Goal: Information Seeking & Learning: Learn about a topic

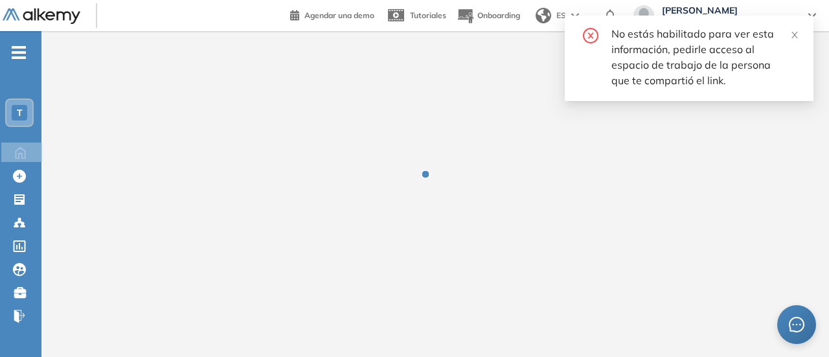
click at [795, 37] on icon "close" at bounding box center [794, 34] width 9 height 9
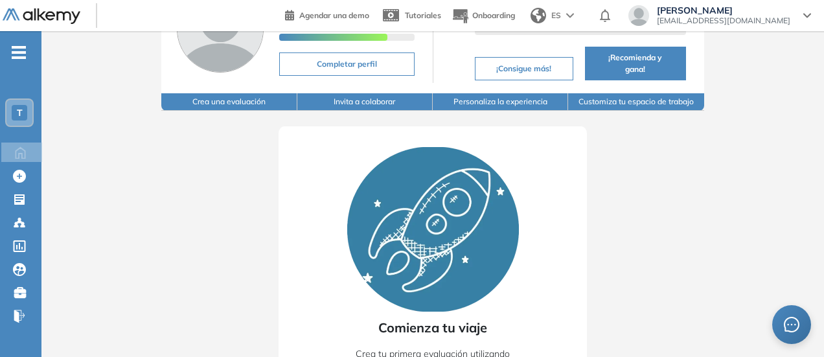
scroll to position [130, 0]
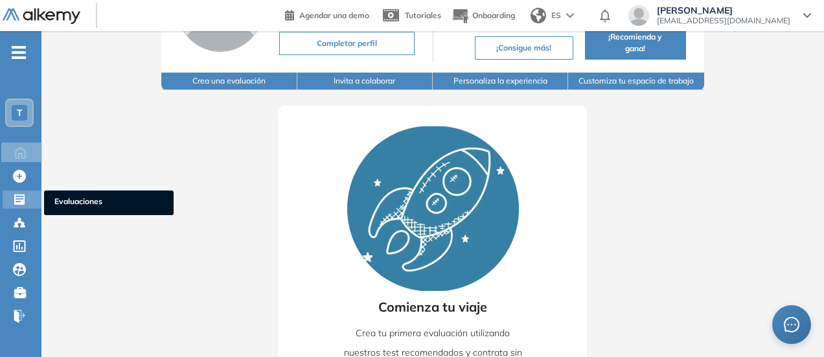
click at [23, 198] on icon at bounding box center [19, 199] width 10 height 10
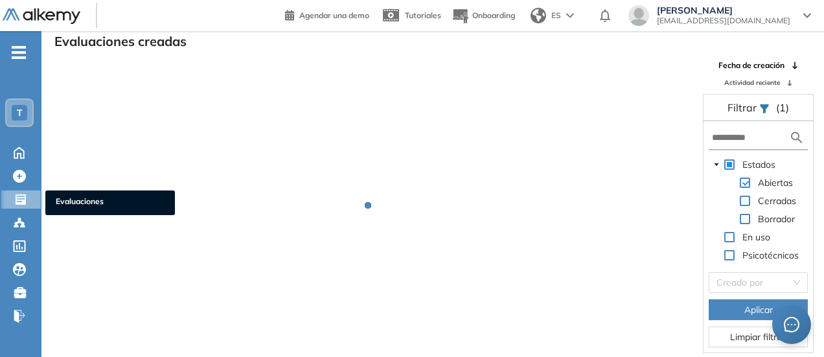
scroll to position [31, 0]
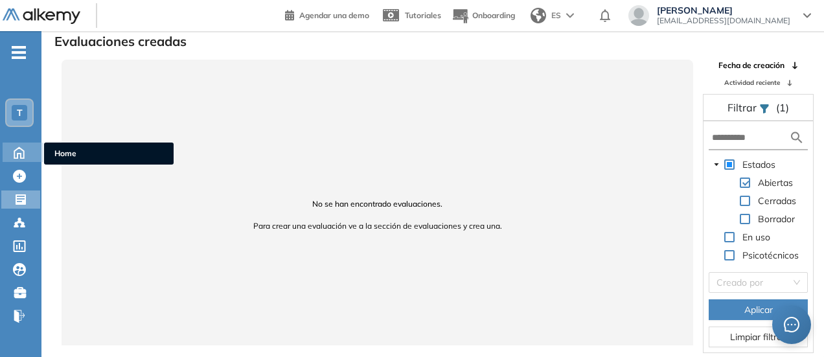
click at [32, 150] on div "Home Home" at bounding box center [23, 151] width 41 height 19
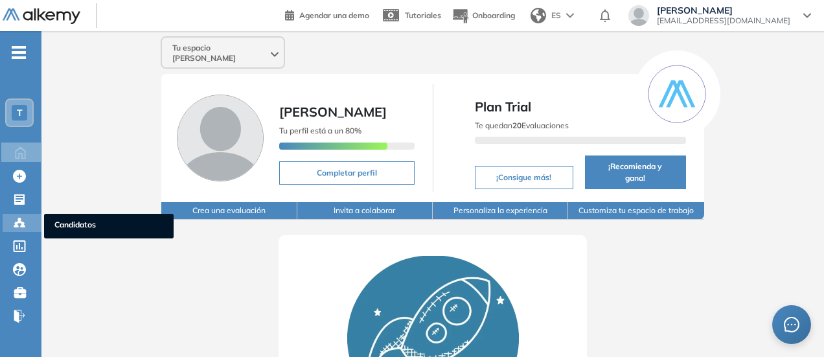
click at [23, 226] on icon at bounding box center [23, 226] width 4 height 3
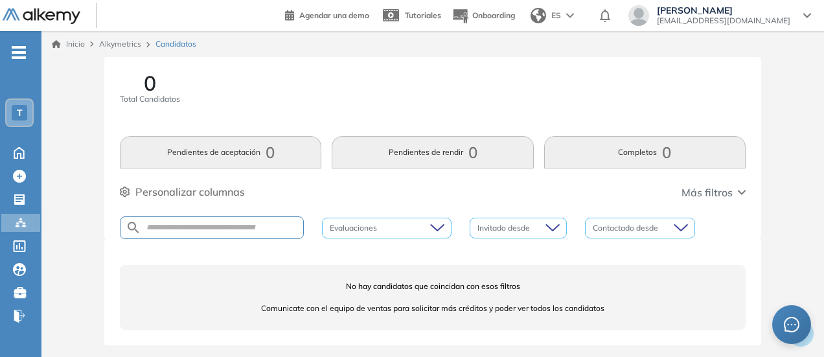
scroll to position [18, 0]
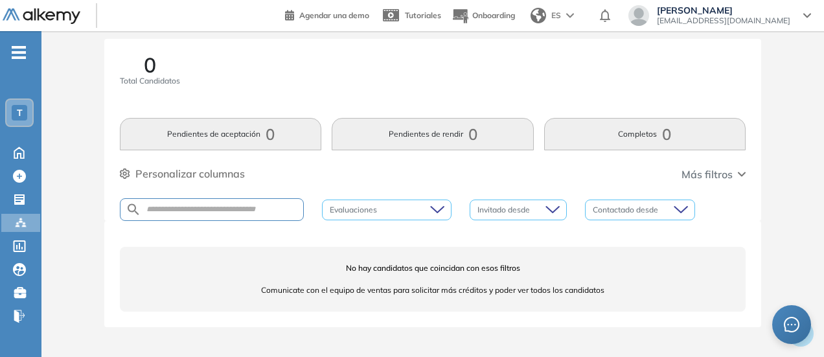
click at [403, 136] on button "Pendientes de rendir 0" at bounding box center [432, 134] width 201 height 32
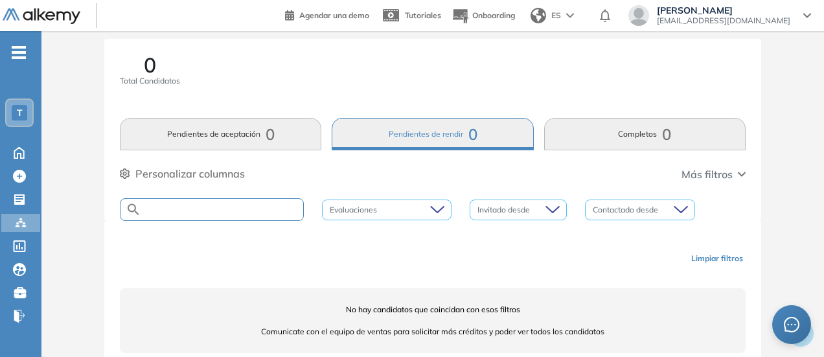
click at [199, 205] on input "text" at bounding box center [222, 210] width 162 height 10
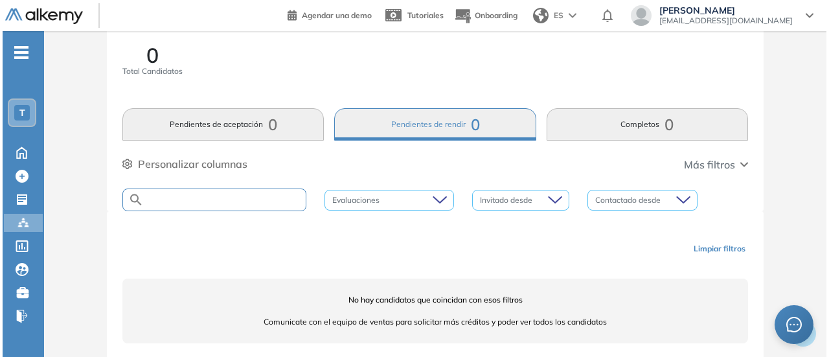
scroll to position [0, 0]
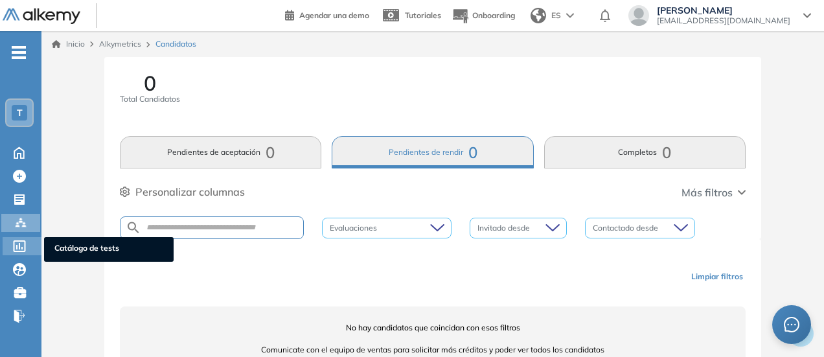
click at [63, 249] on span "Catálogo de tests" at bounding box center [108, 249] width 109 height 14
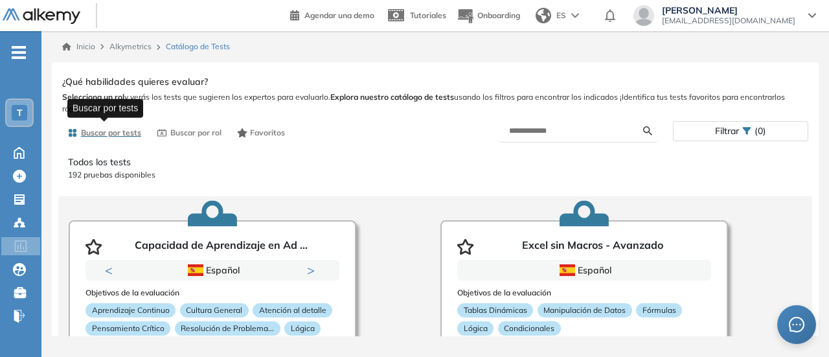
click at [129, 128] on span "Buscar por tests" at bounding box center [111, 133] width 60 height 12
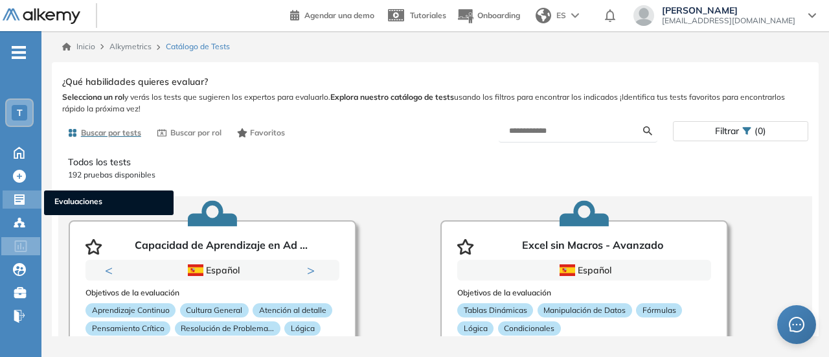
click at [24, 194] on icon at bounding box center [19, 199] width 10 height 10
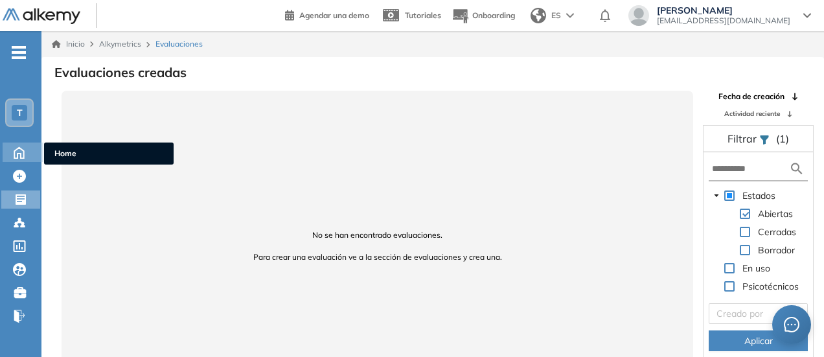
click at [18, 154] on icon at bounding box center [19, 152] width 23 height 16
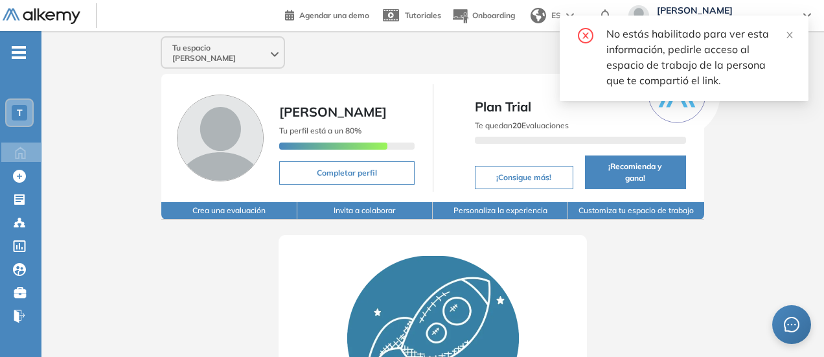
click at [23, 109] on div "T" at bounding box center [20, 113] width 16 height 16
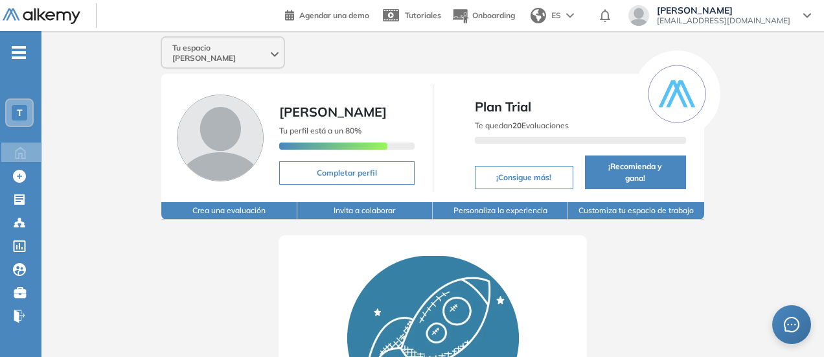
click at [18, 114] on span "T" at bounding box center [20, 113] width 6 height 10
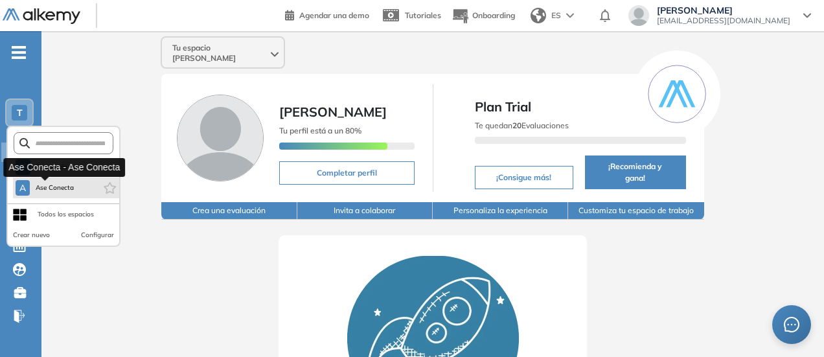
click at [65, 190] on span "Ase Conecta" at bounding box center [55, 188] width 40 height 10
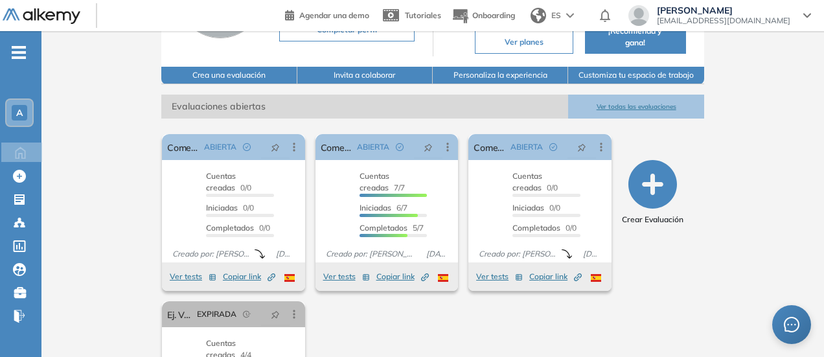
scroll to position [114, 0]
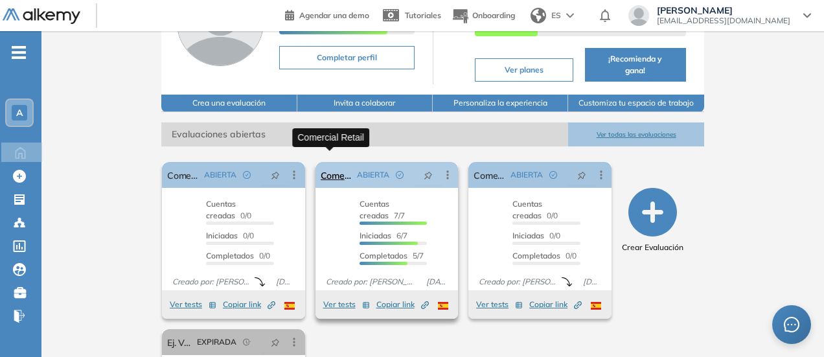
click at [328, 163] on link "Comercial Retail" at bounding box center [337, 175] width 32 height 26
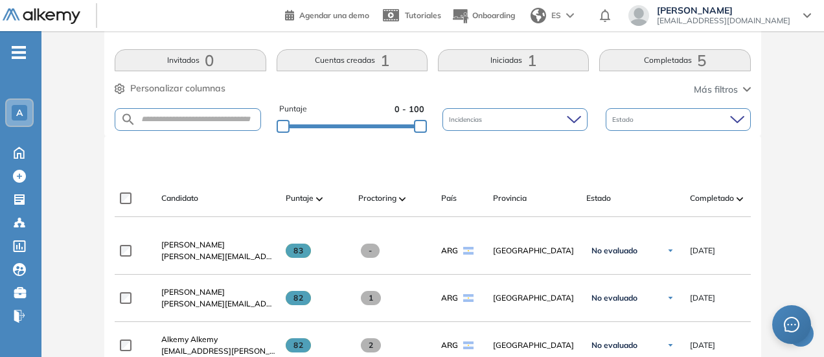
scroll to position [389, 0]
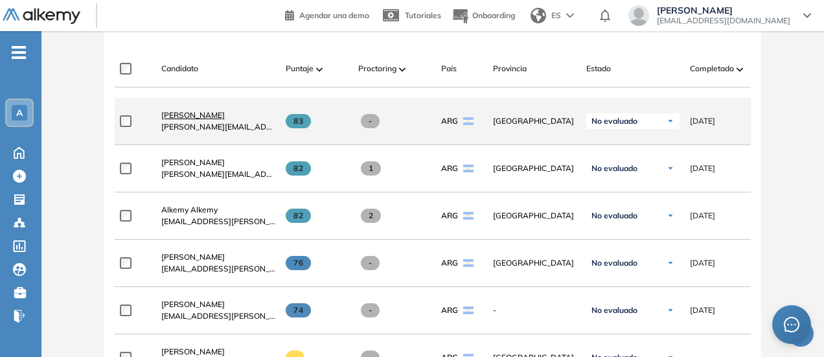
click at [170, 119] on span "[PERSON_NAME]" at bounding box center [192, 115] width 63 height 10
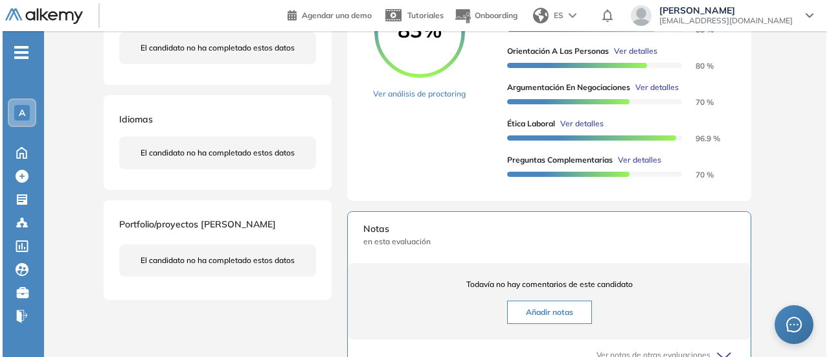
scroll to position [324, 0]
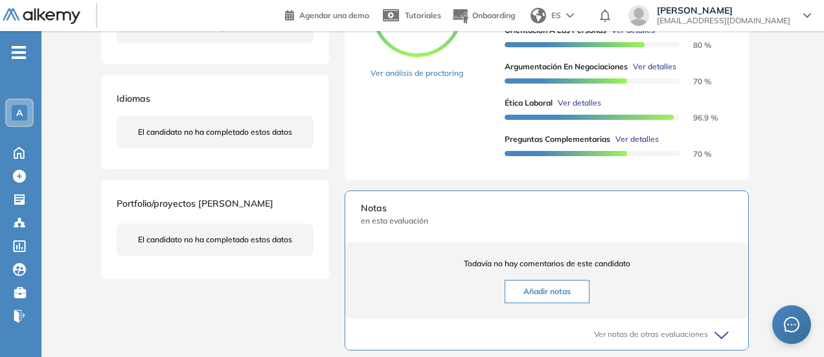
click at [632, 145] on span "Ver detalles" at bounding box center [636, 139] width 43 height 12
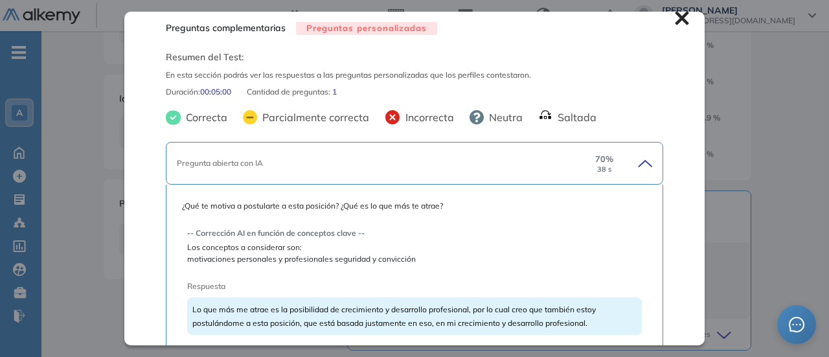
scroll to position [0, 0]
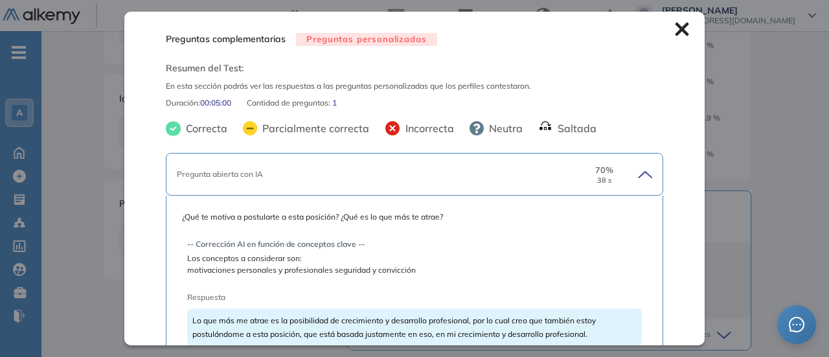
click at [675, 32] on icon at bounding box center [682, 29] width 14 height 14
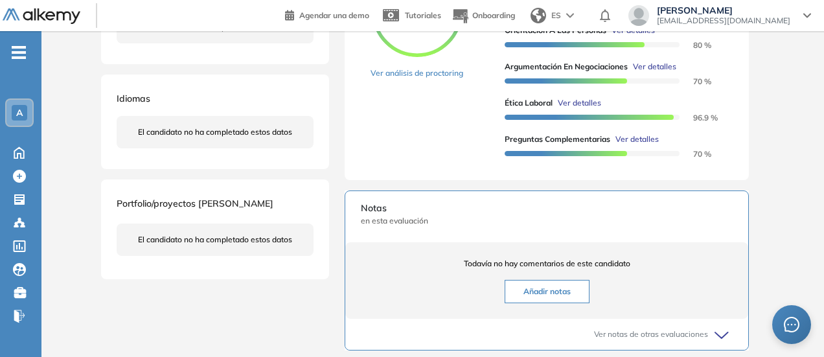
click at [650, 145] on span "Ver detalles" at bounding box center [636, 139] width 43 height 12
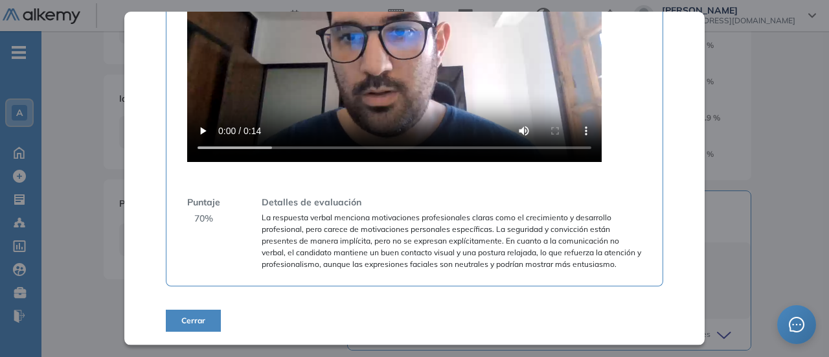
scroll to position [446, 0]
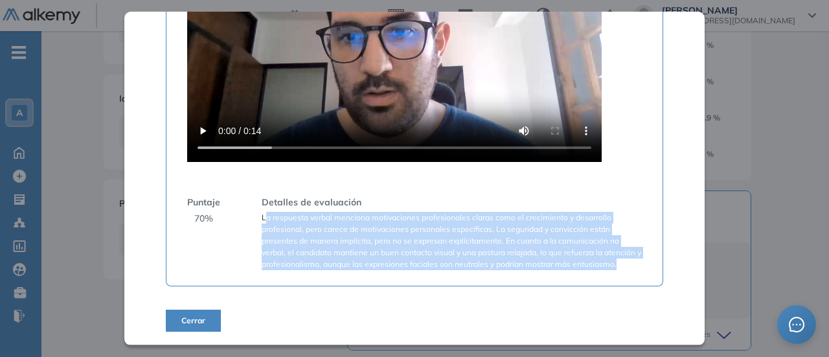
drag, startPoint x: 263, startPoint y: 204, endPoint x: 305, endPoint y: 265, distance: 74.0
click at [305, 265] on span "La respuesta verbal menciona motivaciones profesionales claras como el crecimie…" at bounding box center [452, 241] width 380 height 58
click at [306, 266] on span "La respuesta verbal menciona motivaciones profesionales claras como el crecimie…" at bounding box center [452, 241] width 380 height 58
drag, startPoint x: 261, startPoint y: 208, endPoint x: 302, endPoint y: 271, distance: 75.3
click at [302, 270] on span "La respuesta verbal menciona motivaciones profesionales claras como el crecimie…" at bounding box center [452, 241] width 380 height 58
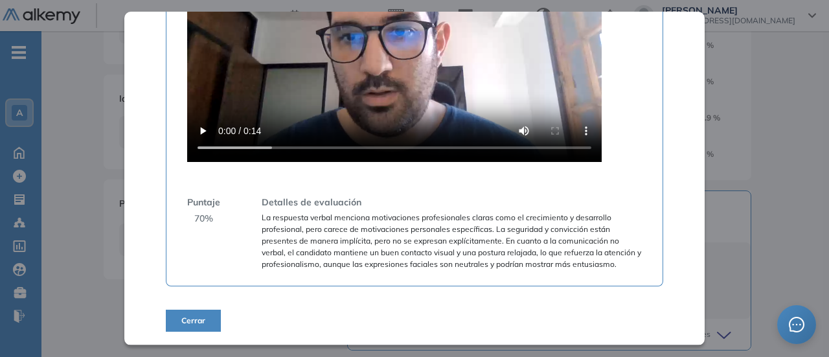
click at [211, 212] on span "70 %" at bounding box center [203, 219] width 19 height 14
drag, startPoint x: 214, startPoint y: 206, endPoint x: 192, endPoint y: 207, distance: 22.7
click at [192, 207] on div "Puntaje 70 %" at bounding box center [203, 233] width 33 height 74
click at [216, 209] on div "Puntaje 70 %" at bounding box center [203, 233] width 33 height 74
drag, startPoint x: 215, startPoint y: 209, endPoint x: 189, endPoint y: 210, distance: 25.9
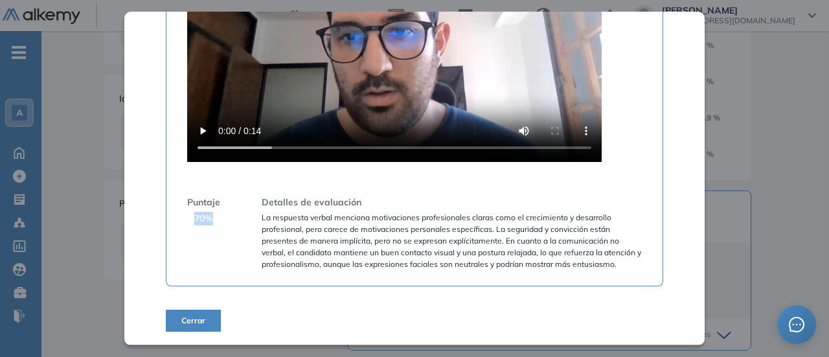
click at [189, 210] on div "Puntaje 70 %" at bounding box center [203, 233] width 33 height 74
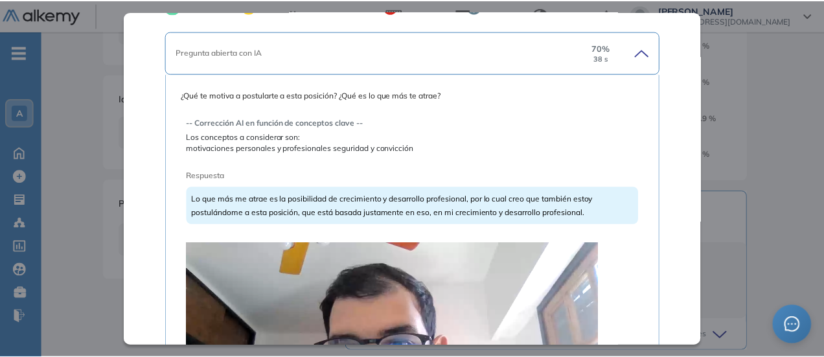
scroll to position [0, 0]
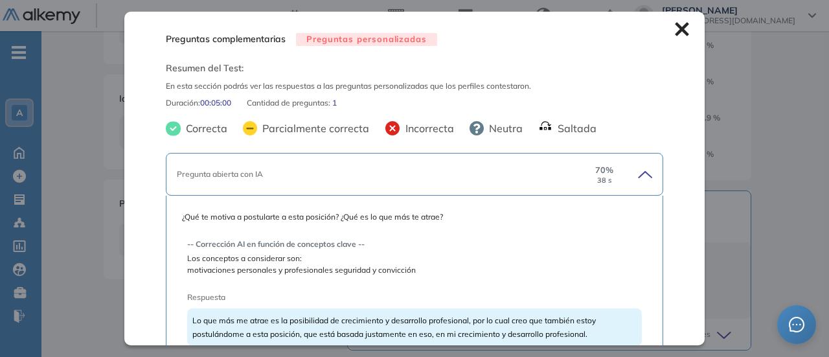
click at [675, 29] on icon at bounding box center [682, 30] width 14 height 14
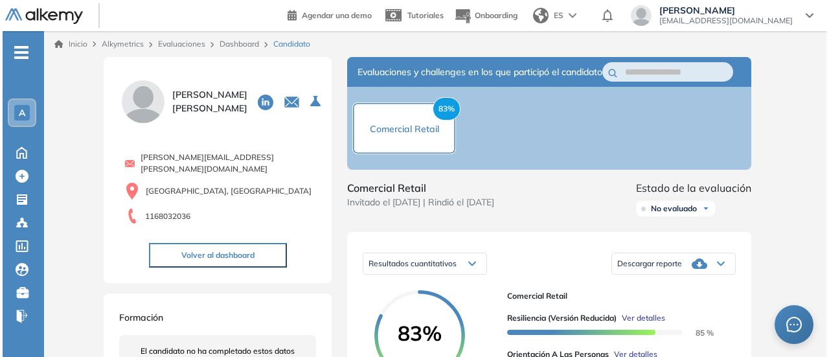
scroll to position [194, 0]
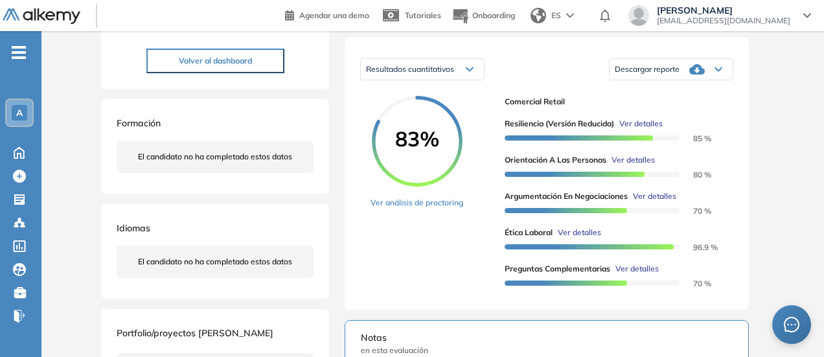
click at [661, 202] on span "Ver detalles" at bounding box center [654, 196] width 43 height 12
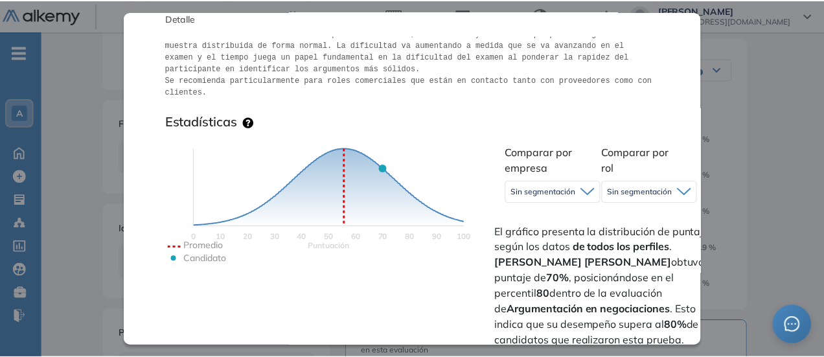
scroll to position [0, 0]
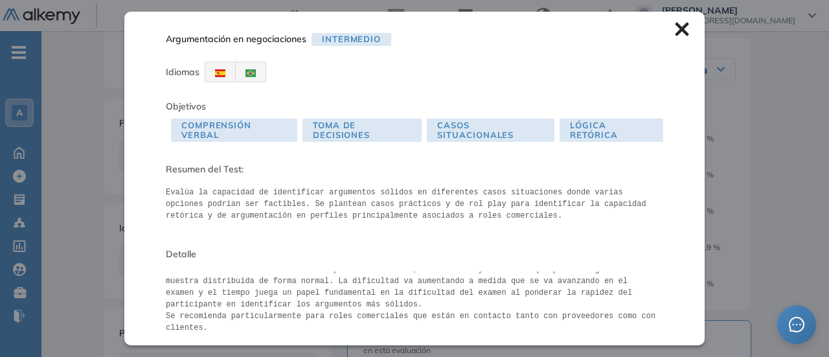
click at [675, 24] on icon at bounding box center [682, 29] width 14 height 14
